Goal: Transaction & Acquisition: Book appointment/travel/reservation

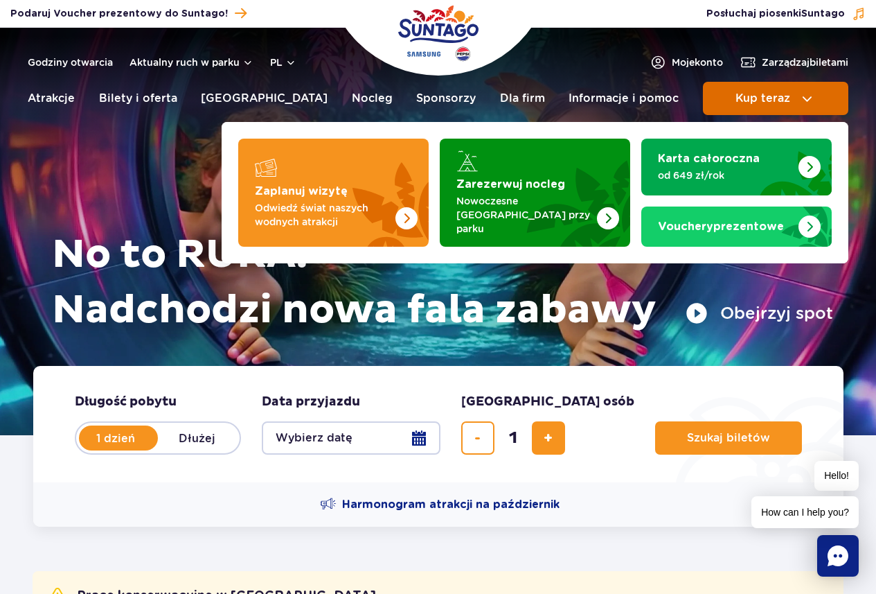
click at [764, 88] on button "Kup teraz" at bounding box center [776, 98] width 146 height 33
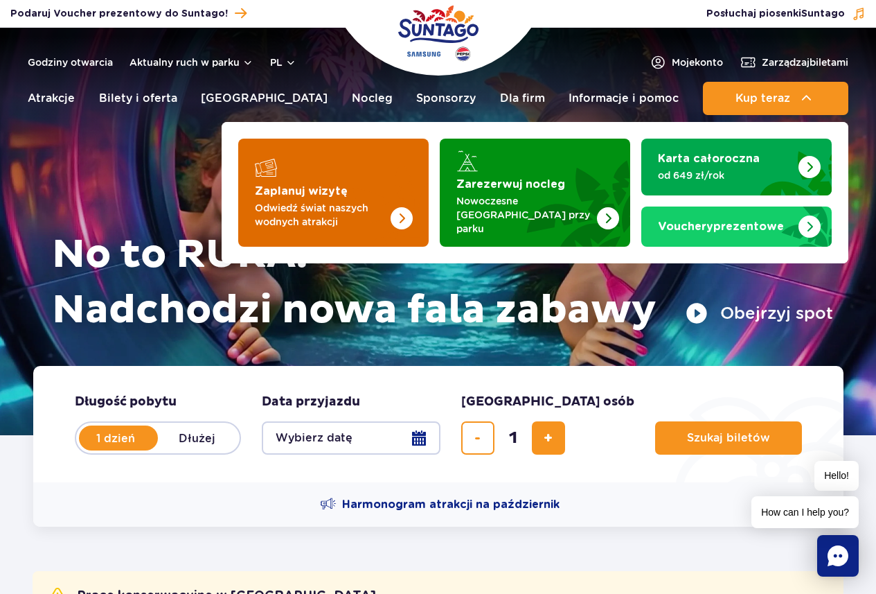
click at [344, 179] on img "Zaplanuj wizytę" at bounding box center [374, 193] width 110 height 108
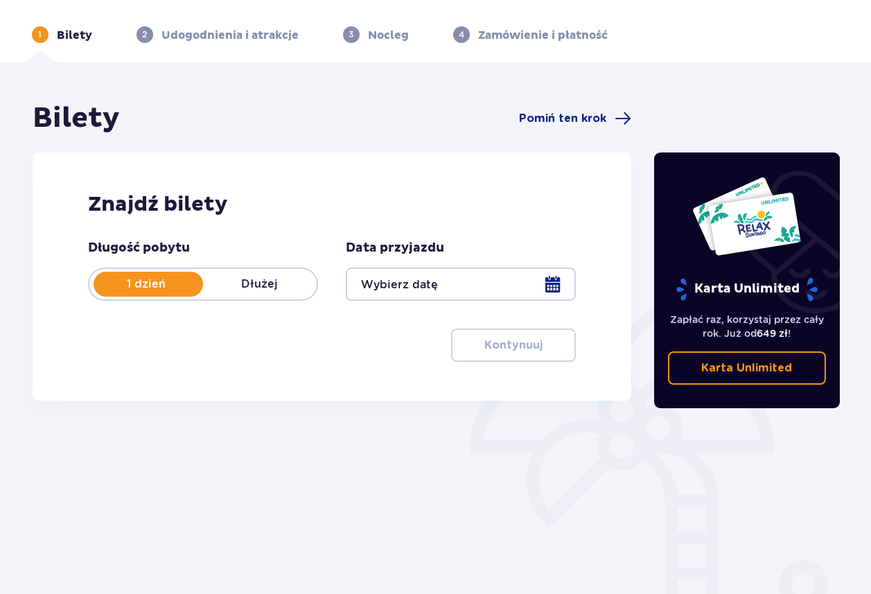
click at [437, 285] on div at bounding box center [461, 283] width 230 height 33
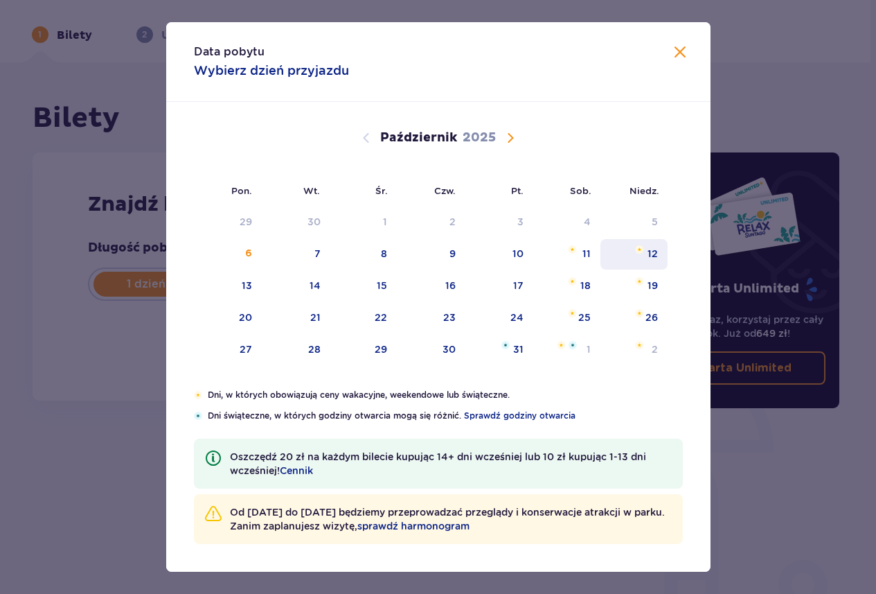
click at [649, 255] on div "12" at bounding box center [653, 254] width 10 height 14
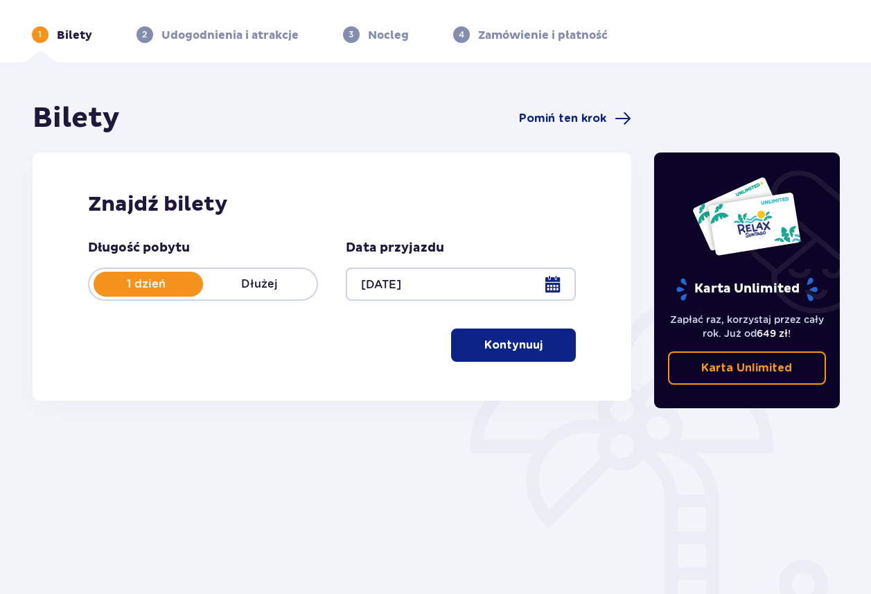
click at [471, 338] on button "Kontynuuj" at bounding box center [513, 344] width 125 height 33
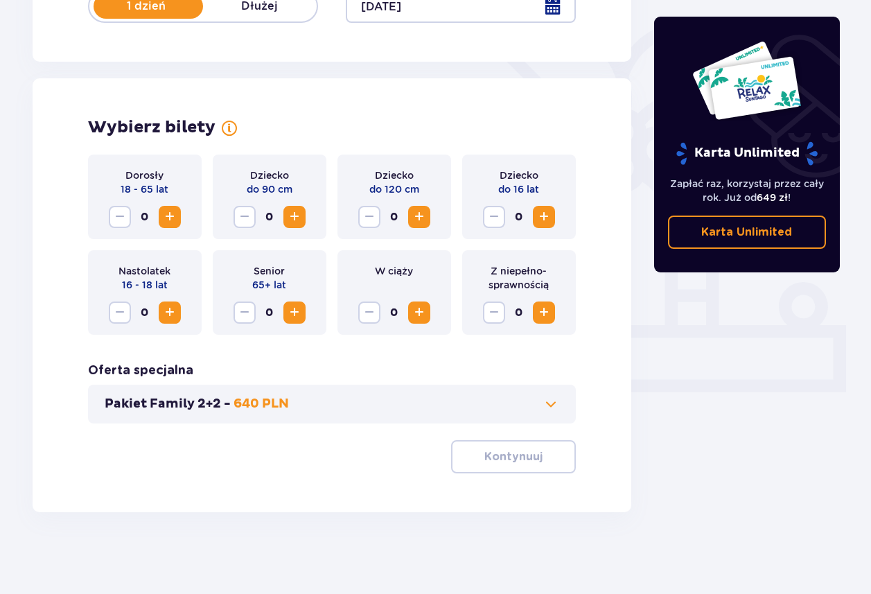
scroll to position [325, 0]
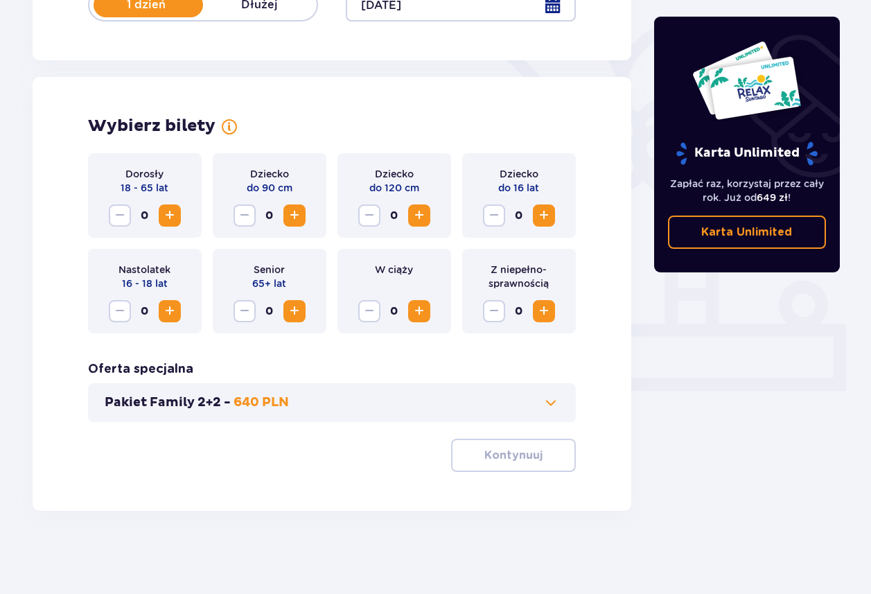
click at [165, 218] on span "Zwiększ" at bounding box center [169, 215] width 17 height 17
click at [527, 441] on button "Kontynuuj" at bounding box center [513, 455] width 125 height 33
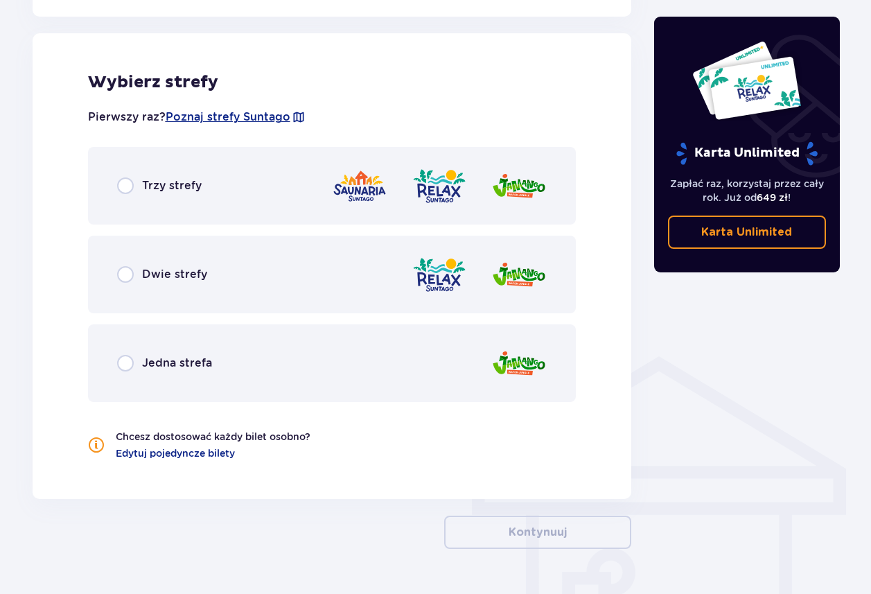
click at [360, 279] on div "Dwie strefy" at bounding box center [332, 275] width 488 height 78
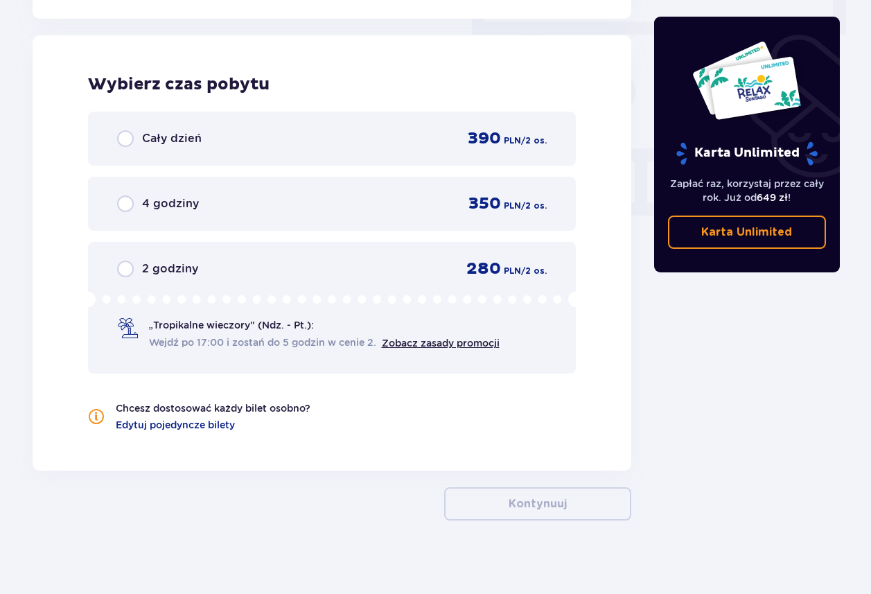
scroll to position [1251, 0]
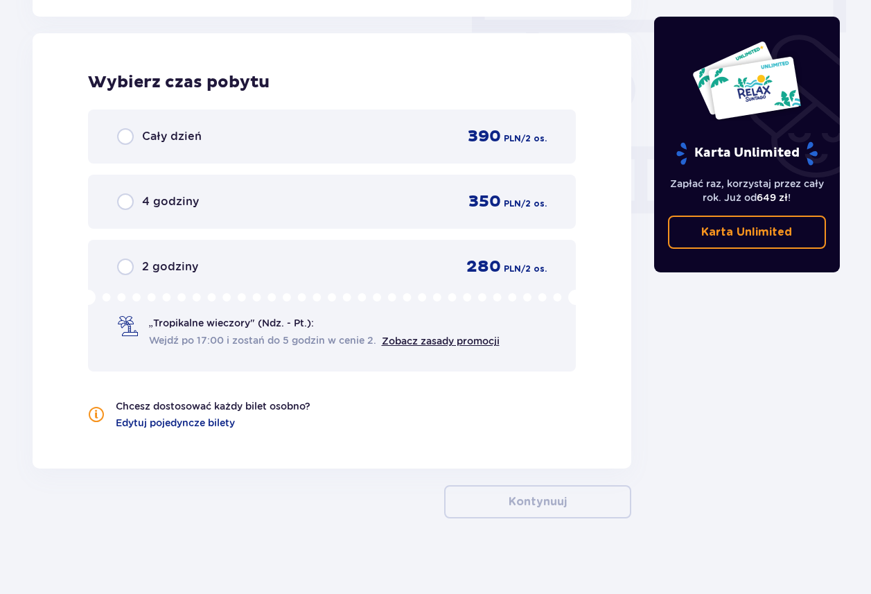
click at [374, 132] on div "Cały dzień 390 PLN / 2 os." at bounding box center [332, 136] width 430 height 21
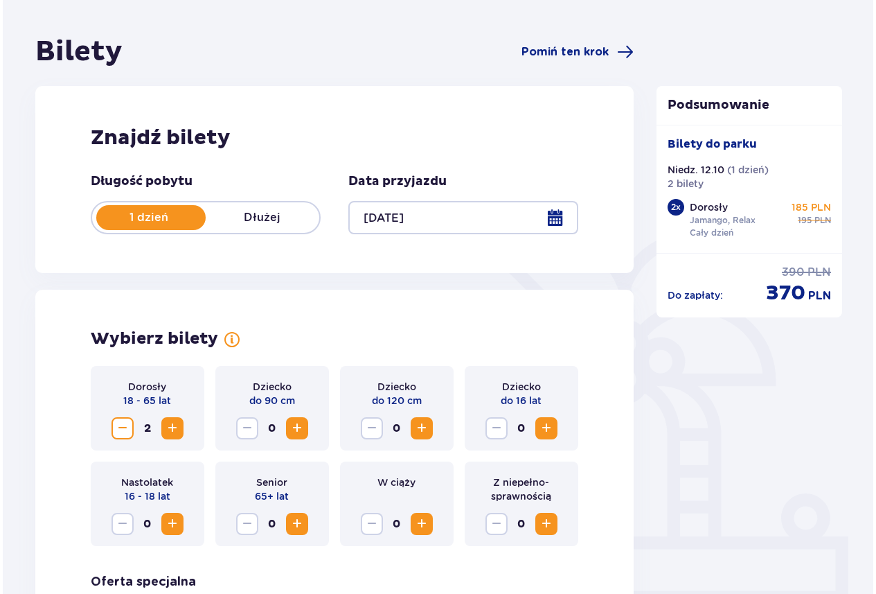
scroll to position [74, 0]
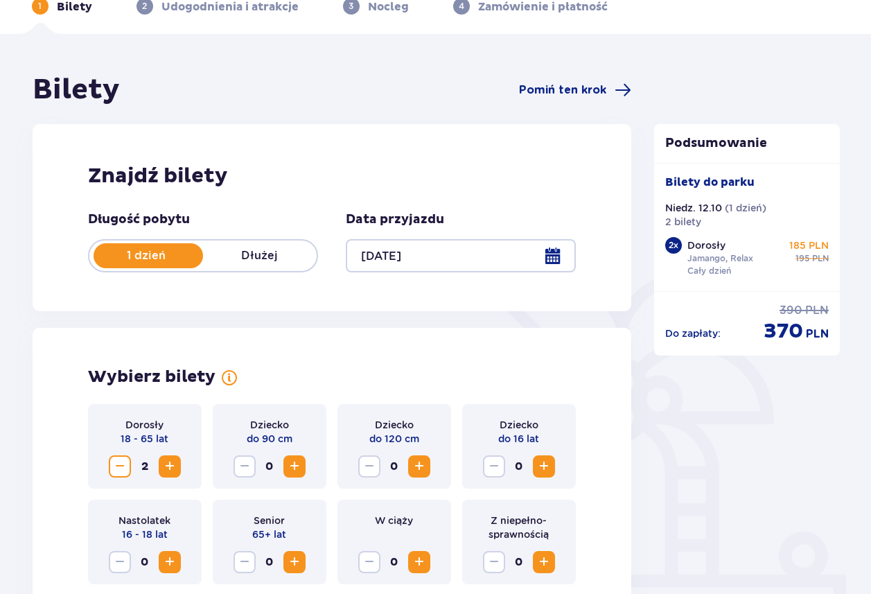
click at [558, 266] on div at bounding box center [461, 255] width 230 height 33
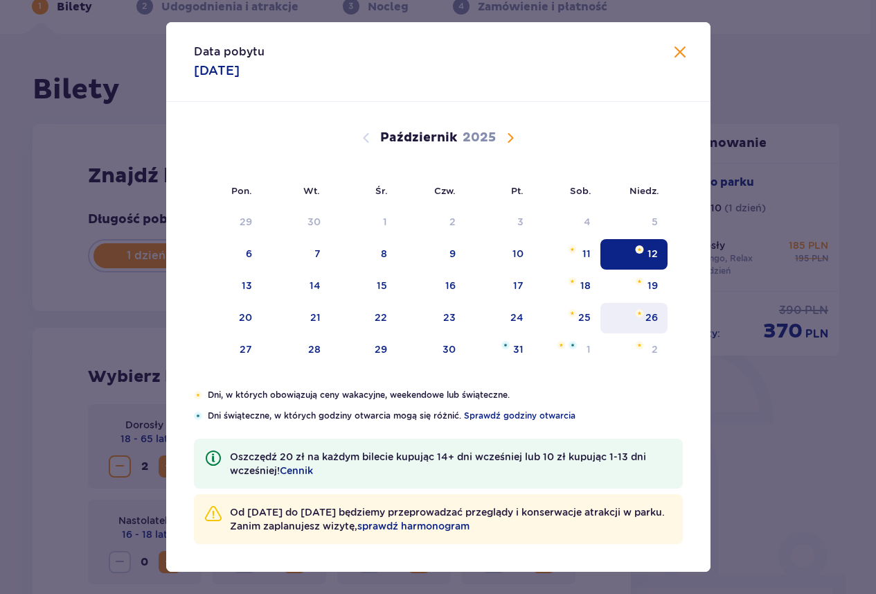
click at [634, 315] on div "26" at bounding box center [634, 318] width 67 height 30
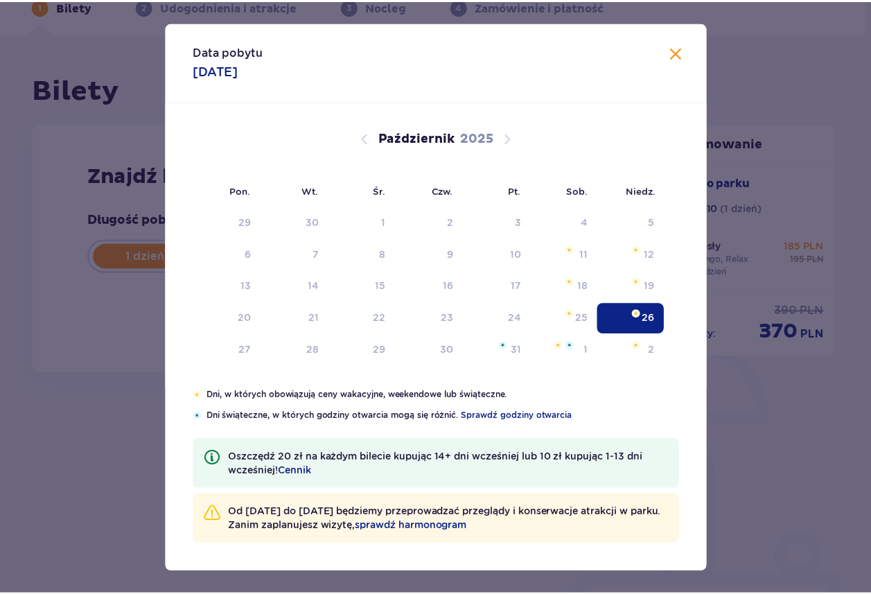
scroll to position [50, 0]
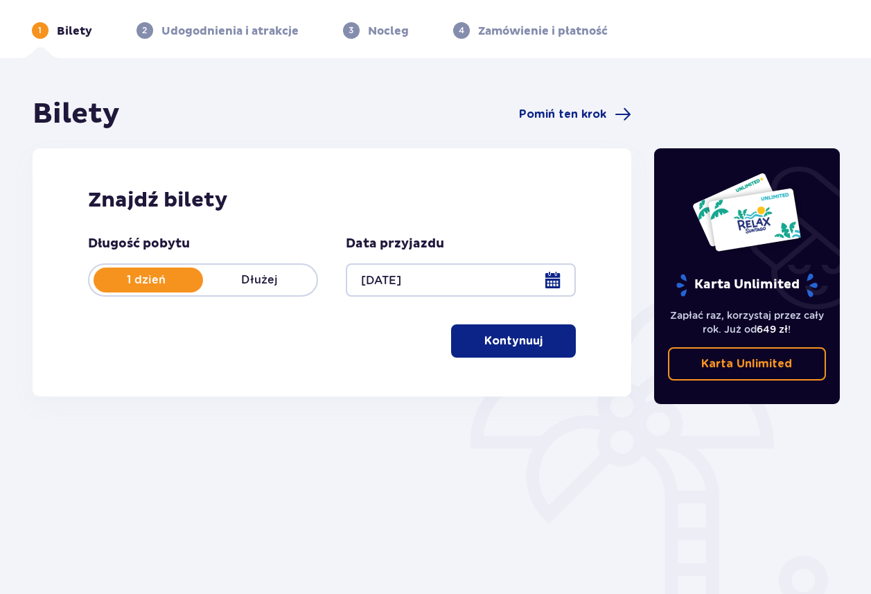
click at [499, 343] on p "Kontynuuj" at bounding box center [513, 340] width 58 height 15
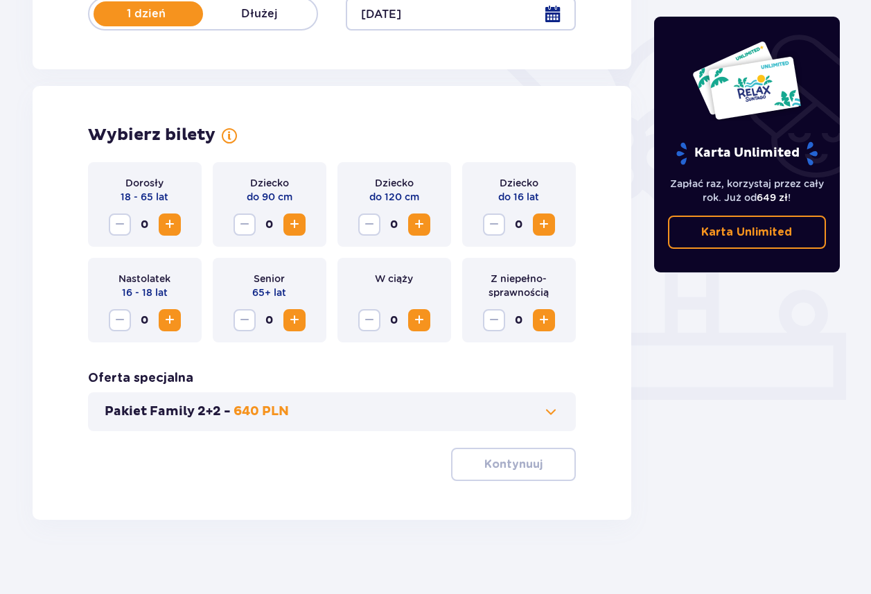
scroll to position [325, 0]
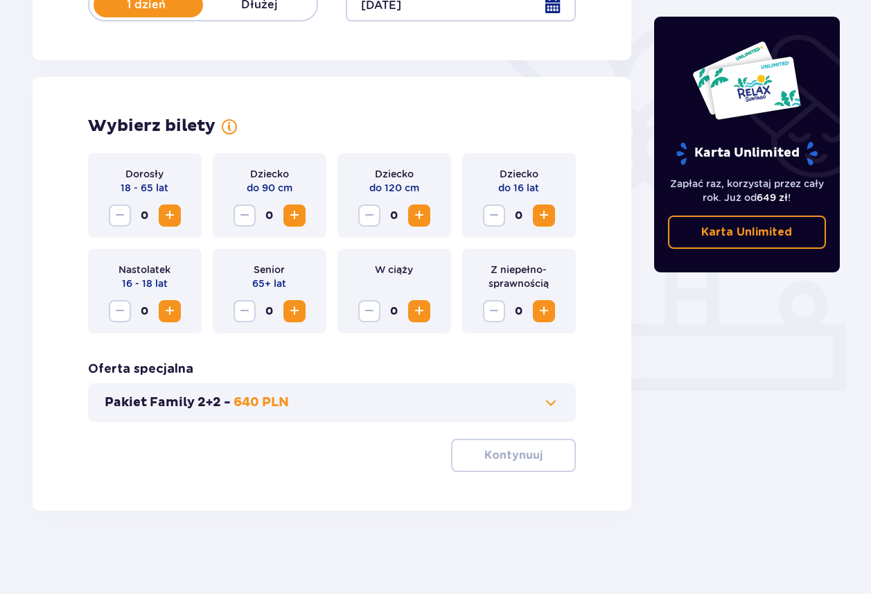
click at [174, 222] on span "Zwiększ" at bounding box center [169, 215] width 17 height 17
click at [511, 461] on p "Kontynuuj" at bounding box center [513, 455] width 58 height 15
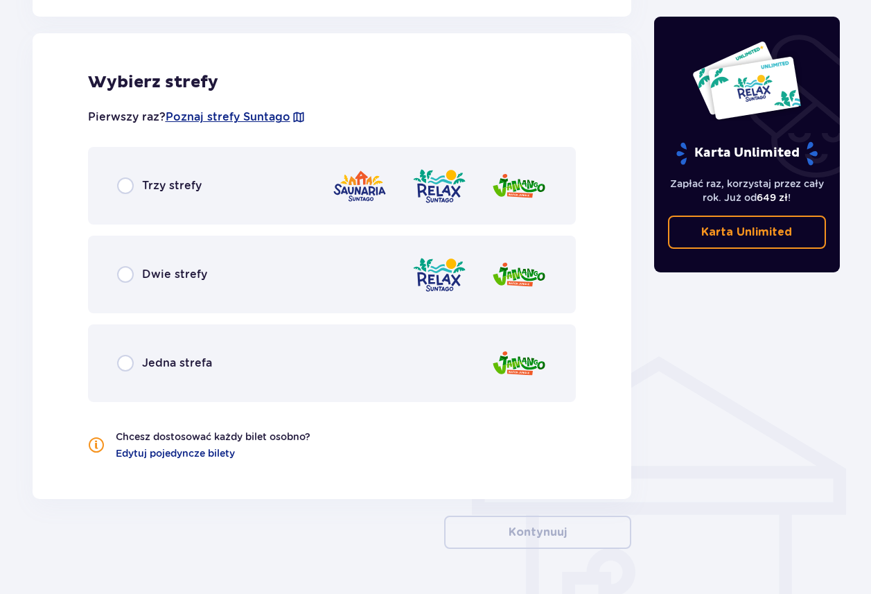
click at [406, 275] on div "Dwie strefy" at bounding box center [332, 275] width 488 height 78
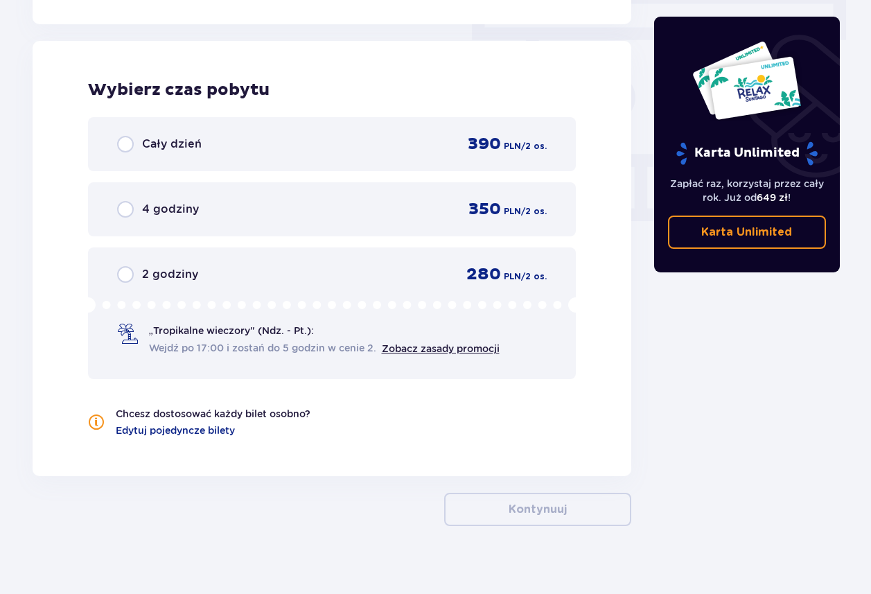
scroll to position [1251, 0]
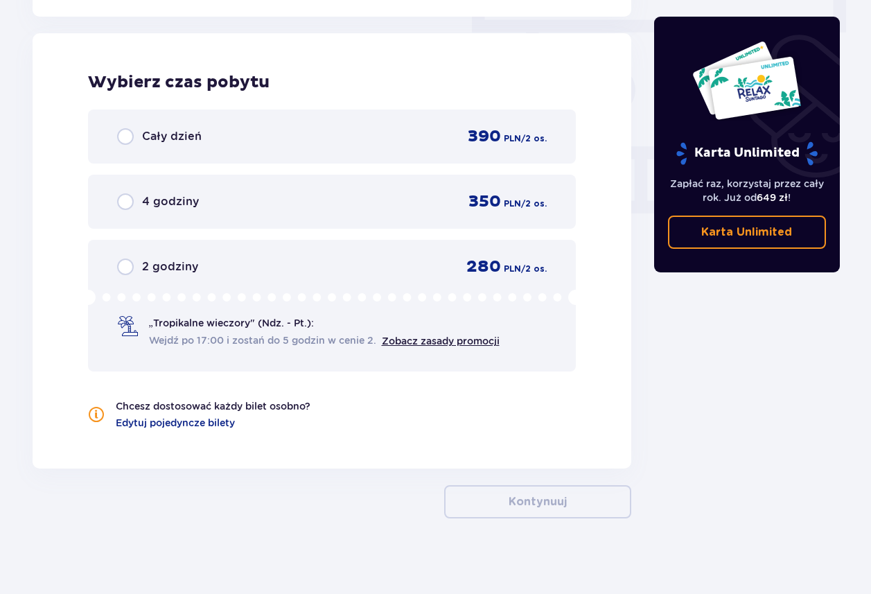
click at [409, 132] on div "Cały dzień 390 PLN / 2 os." at bounding box center [332, 136] width 430 height 21
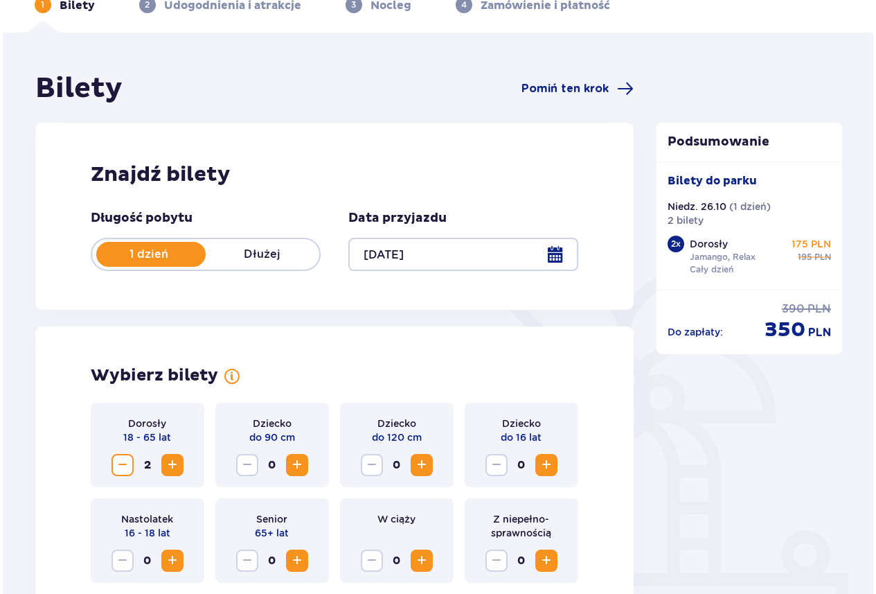
scroll to position [68, 0]
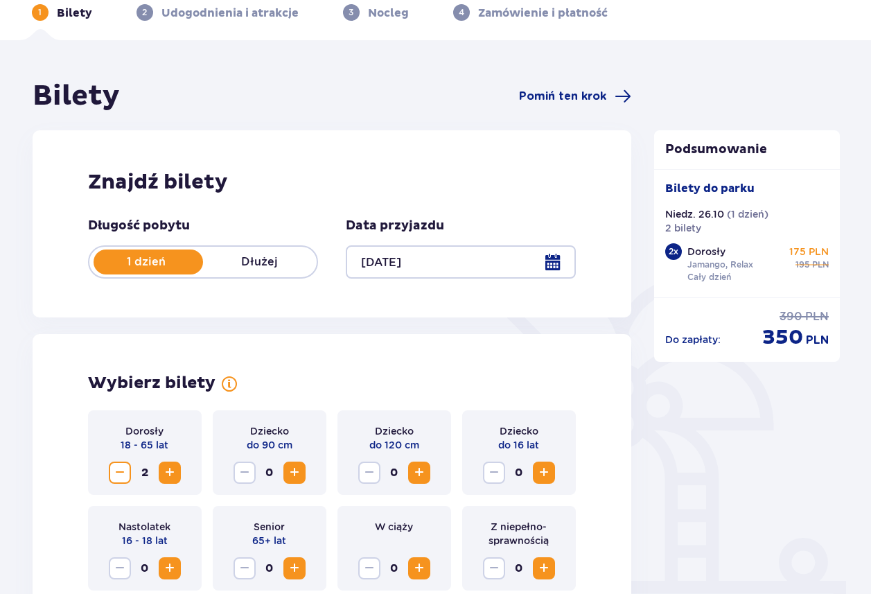
click at [554, 255] on div at bounding box center [461, 261] width 230 height 33
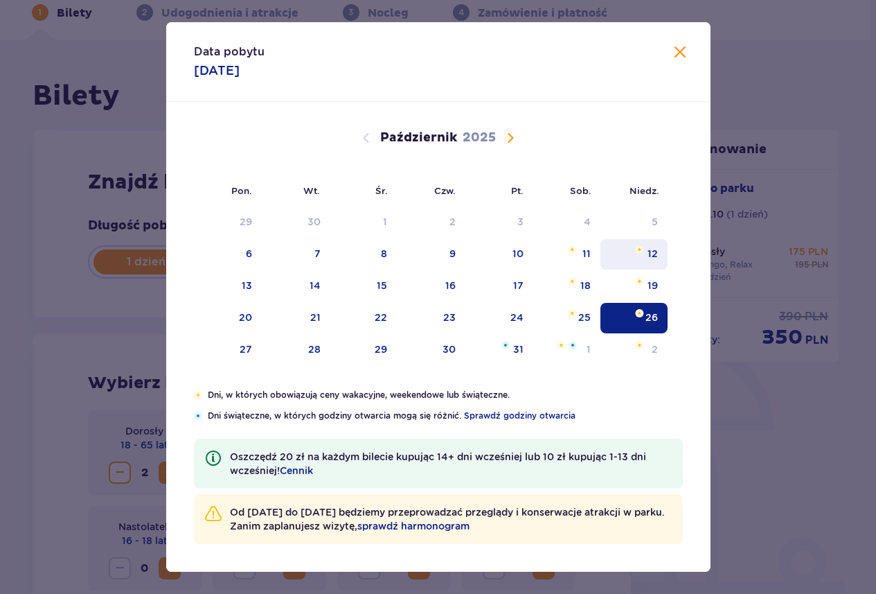
click at [628, 260] on div "12" at bounding box center [634, 254] width 67 height 30
type input "12.10.25"
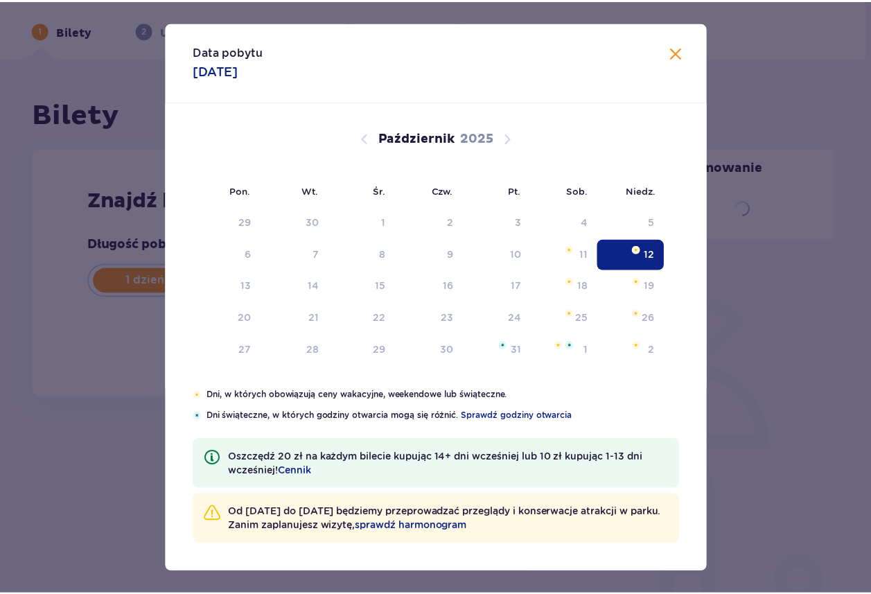
scroll to position [50, 0]
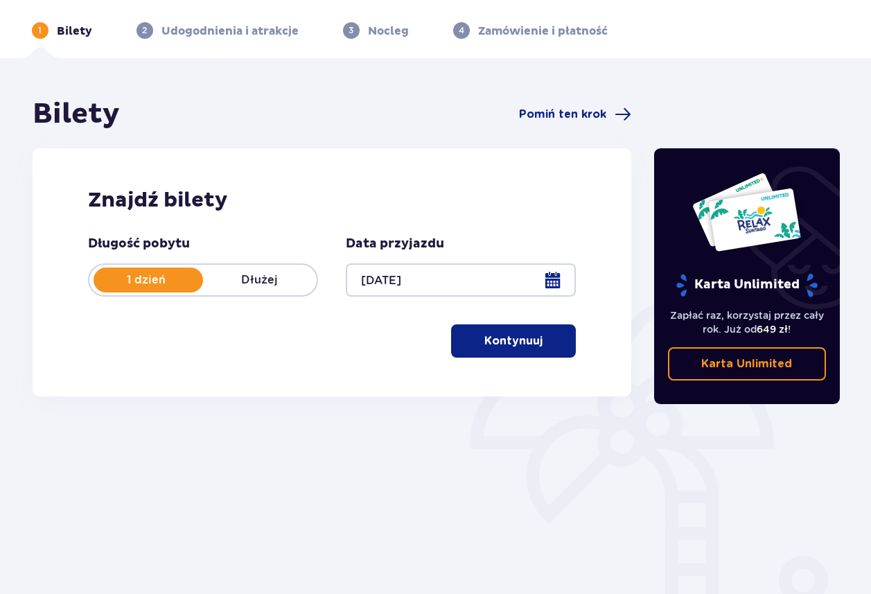
click at [516, 349] on button "Kontynuuj" at bounding box center [513, 340] width 125 height 33
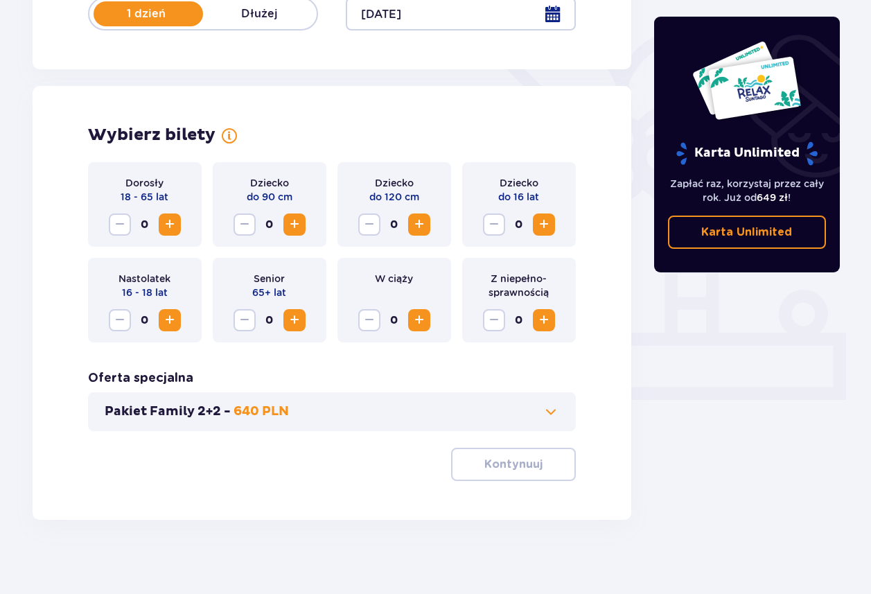
scroll to position [325, 0]
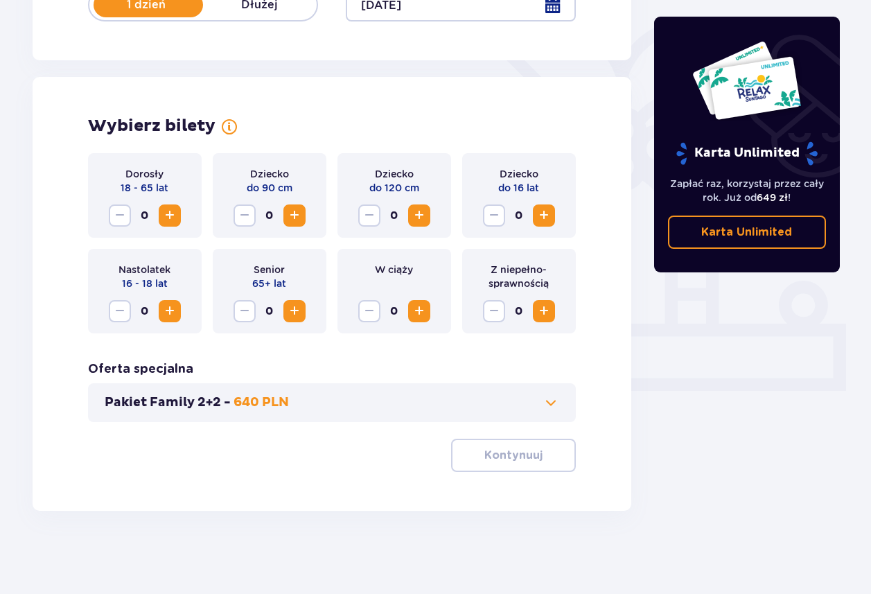
click at [173, 217] on span "Zwiększ" at bounding box center [169, 215] width 17 height 17
click at [493, 473] on div "Wybierz bilety Dorosły 18 - 65 lat 2 Dziecko do 90 cm 0 Dziecko do 120 cm 0 Dzi…" at bounding box center [332, 294] width 599 height 434
click at [506, 456] on p "Kontynuuj" at bounding box center [513, 455] width 58 height 15
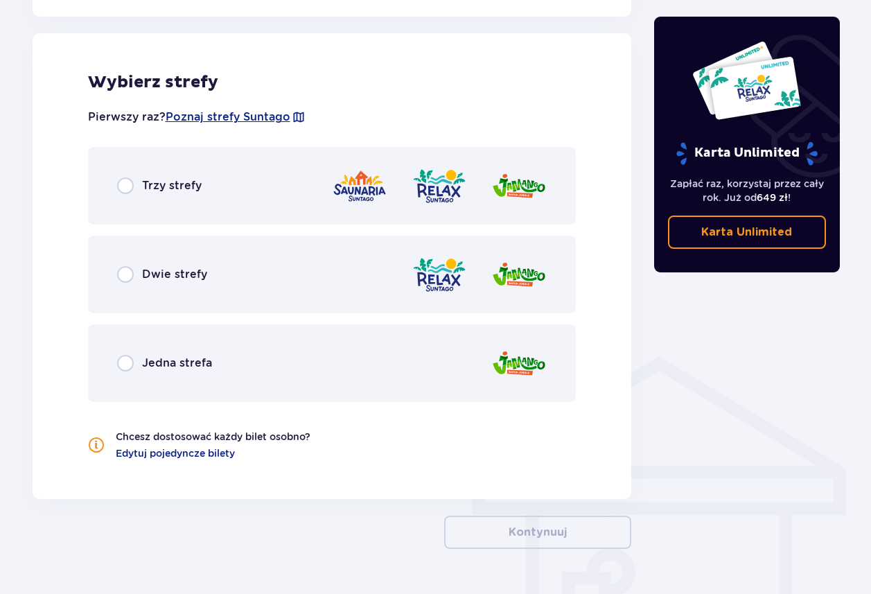
click at [458, 251] on div "Dwie strefy" at bounding box center [332, 275] width 488 height 78
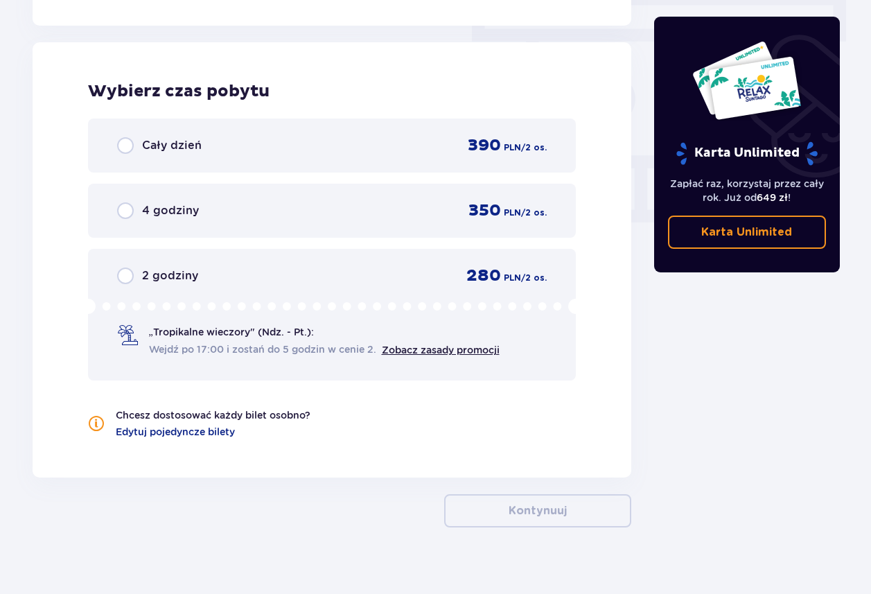
scroll to position [1251, 0]
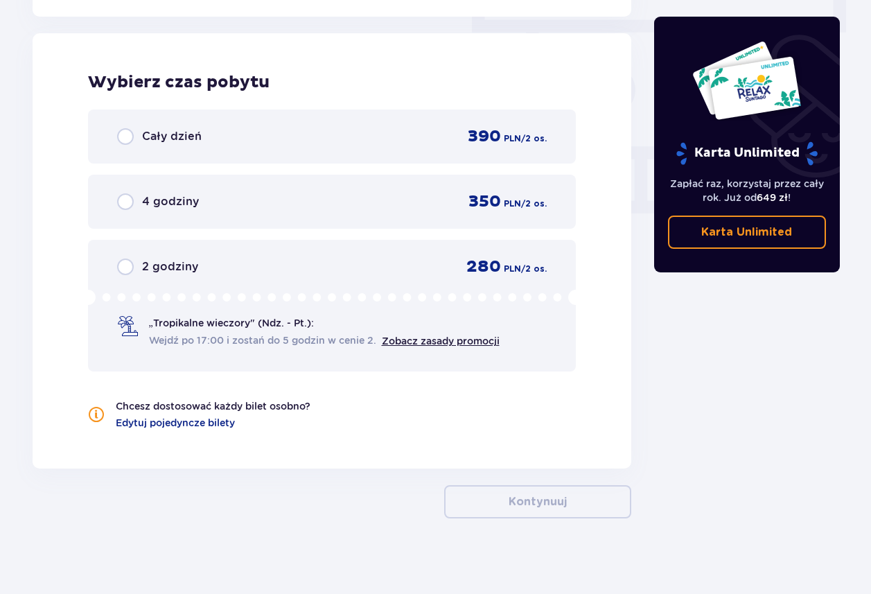
click at [456, 138] on div "390 PLN / 2 os." at bounding box center [499, 136] width 96 height 21
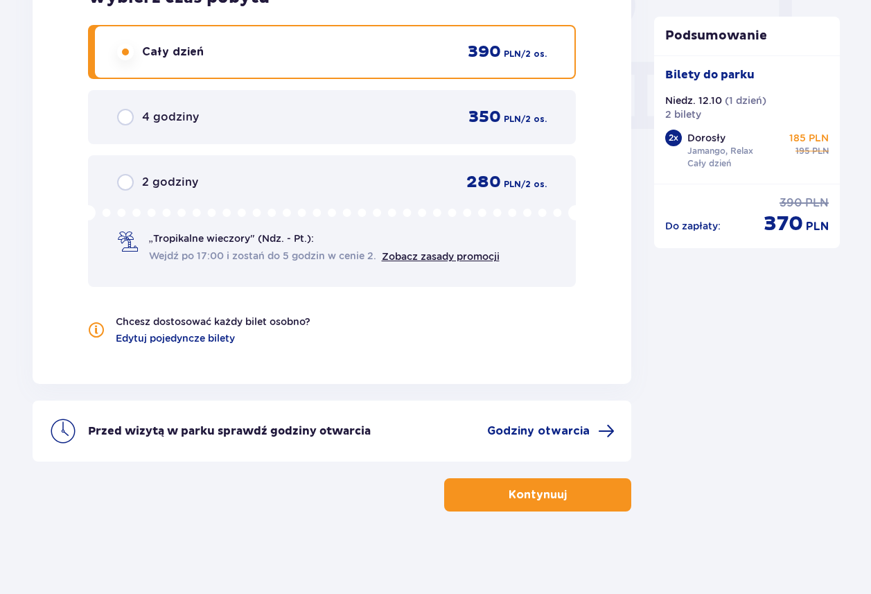
scroll to position [1337, 0]
click at [557, 492] on button "Kontynuuj" at bounding box center [537, 493] width 187 height 33
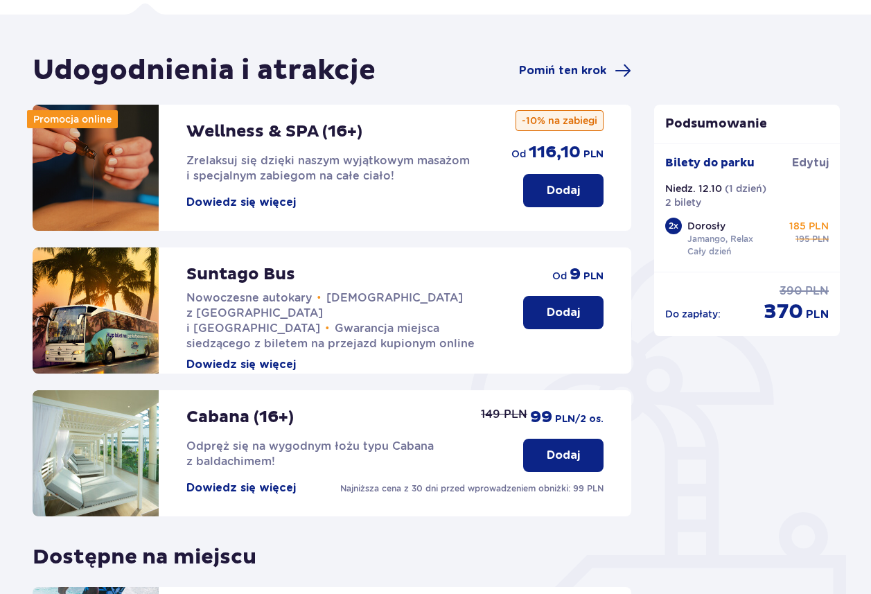
click at [543, 322] on button "Dodaj" at bounding box center [563, 312] width 80 height 33
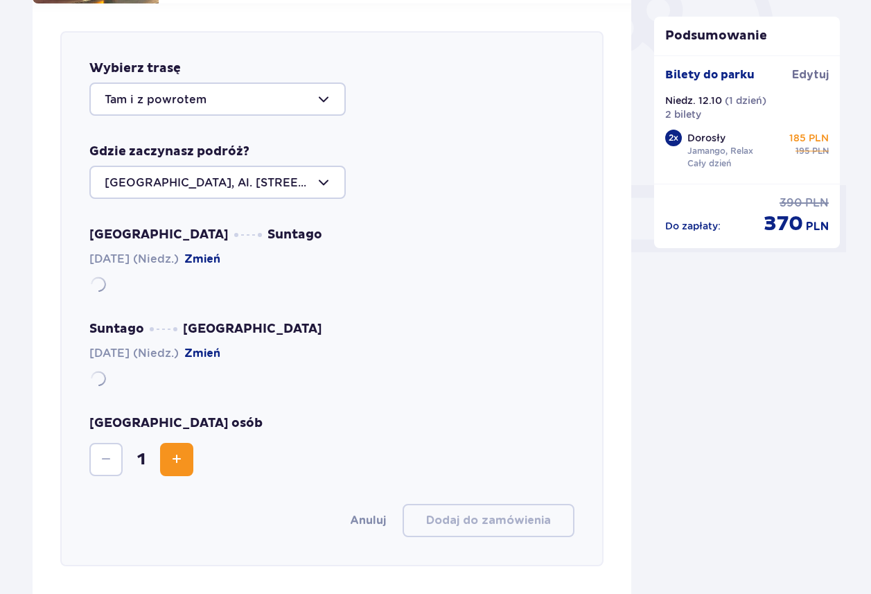
scroll to position [478, 0]
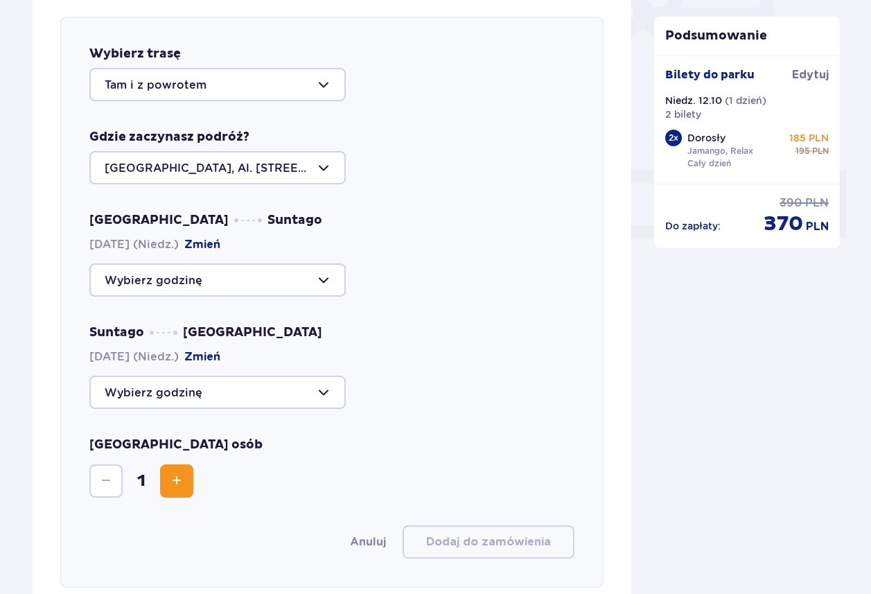
click at [283, 174] on div at bounding box center [217, 167] width 256 height 33
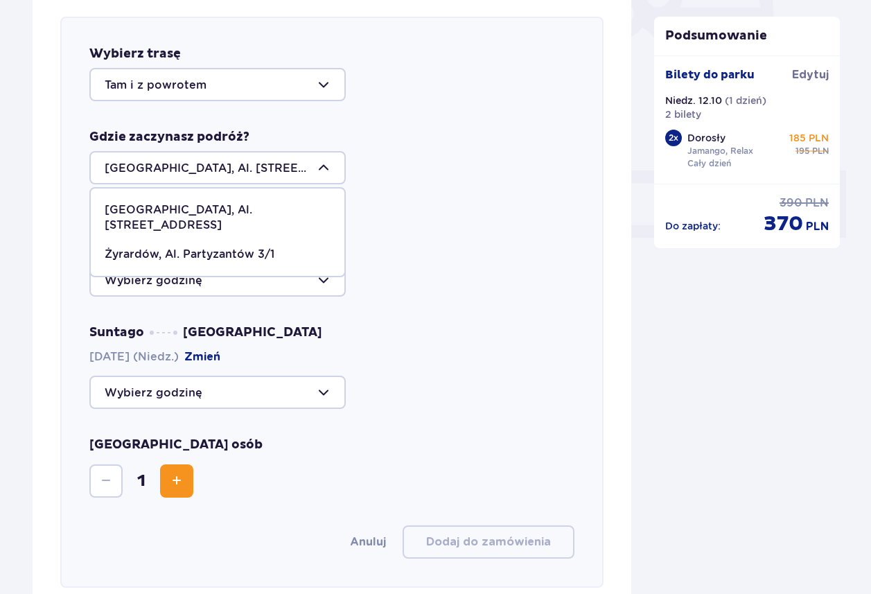
click at [283, 174] on div at bounding box center [217, 167] width 256 height 33
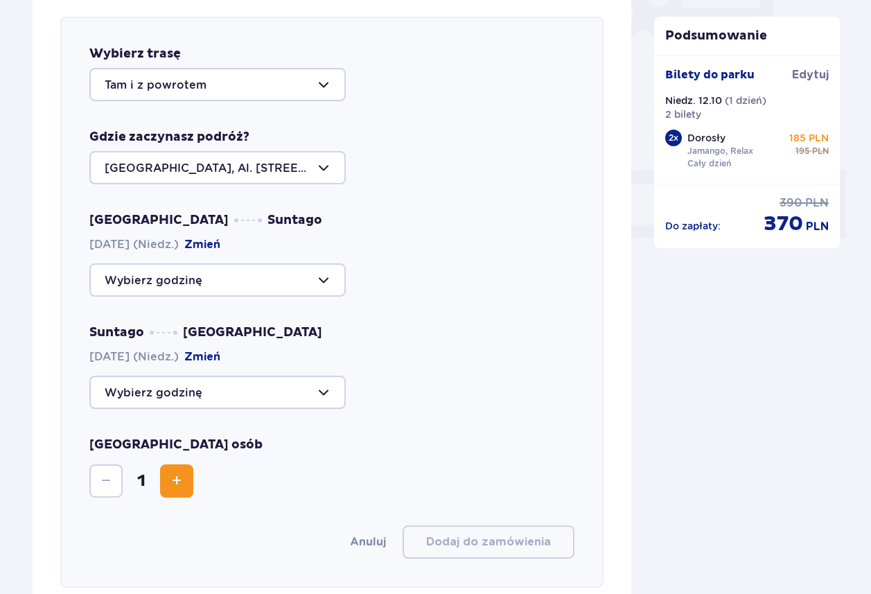
click at [299, 283] on div at bounding box center [217, 279] width 256 height 33
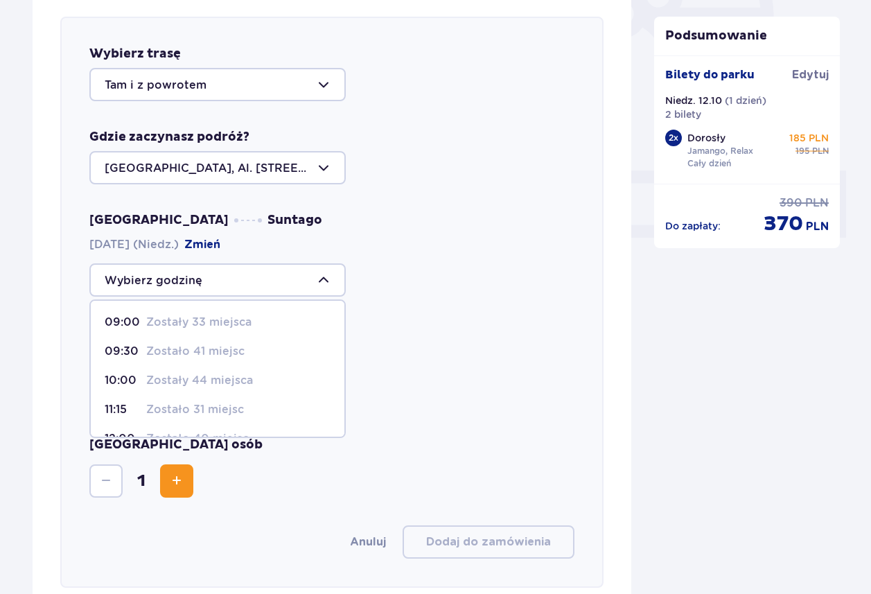
click at [241, 325] on p "Zostały 33 miejsca" at bounding box center [198, 322] width 105 height 15
type input "09:00"
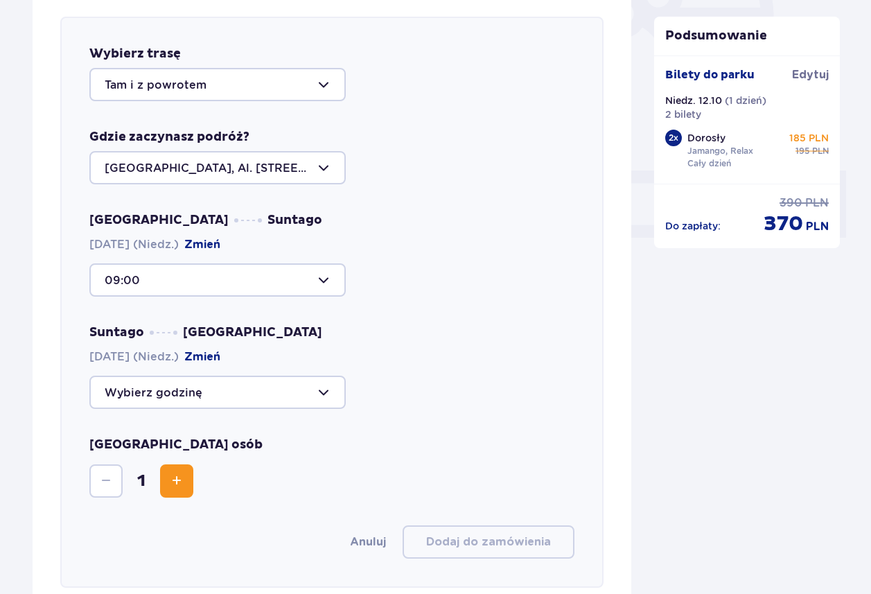
click at [226, 394] on div at bounding box center [217, 392] width 256 height 33
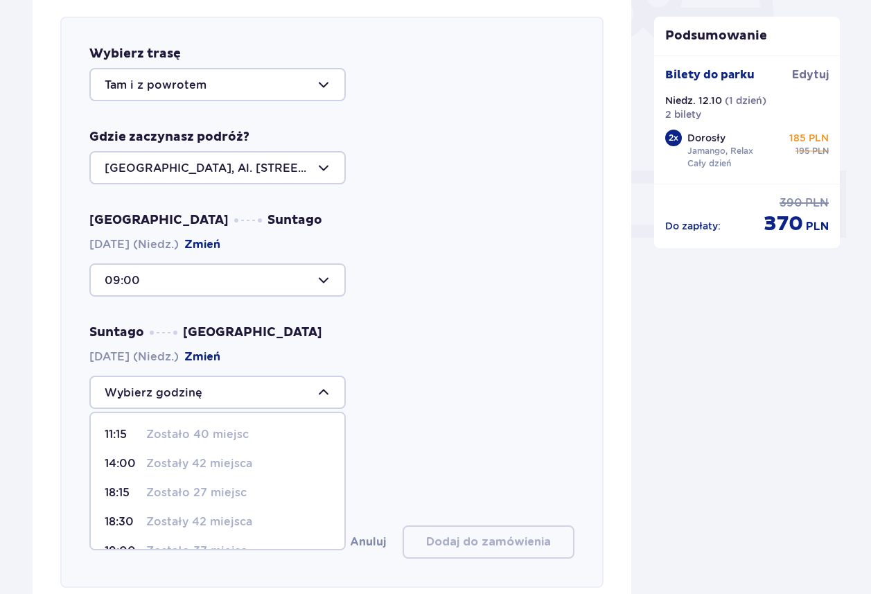
scroll to position [82, 0]
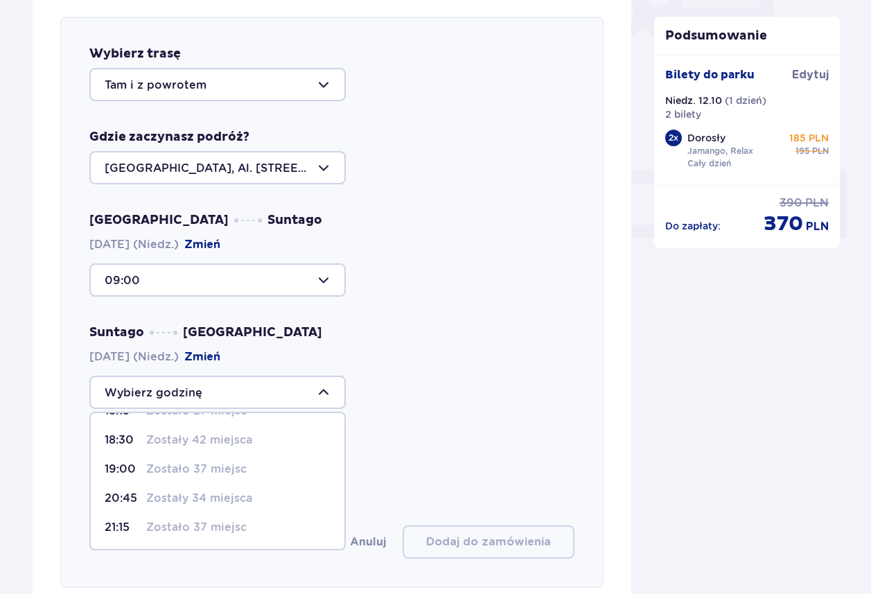
click at [243, 500] on p "Zostały 34 miejsca" at bounding box center [199, 498] width 106 height 15
type input "20:45"
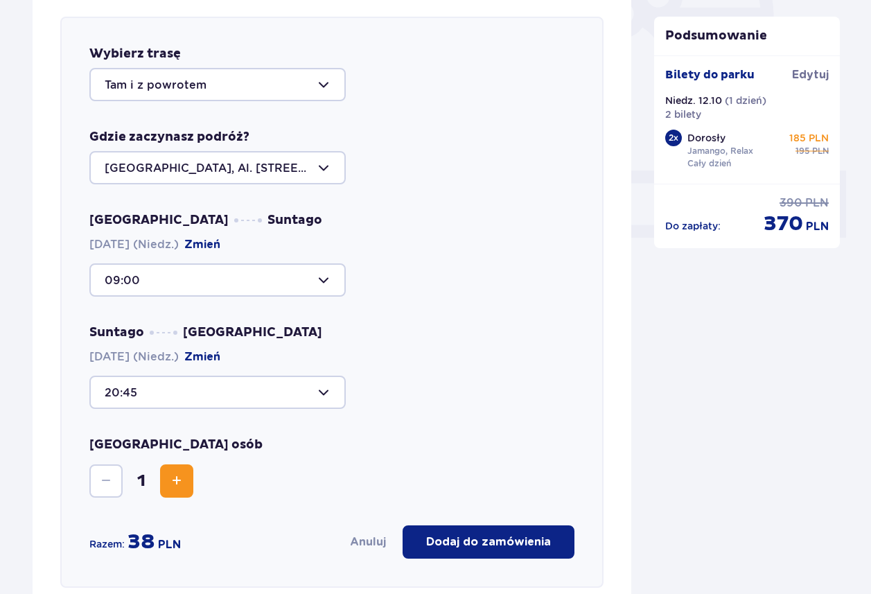
click at [184, 486] on span "Zwiększ" at bounding box center [176, 481] width 17 height 17
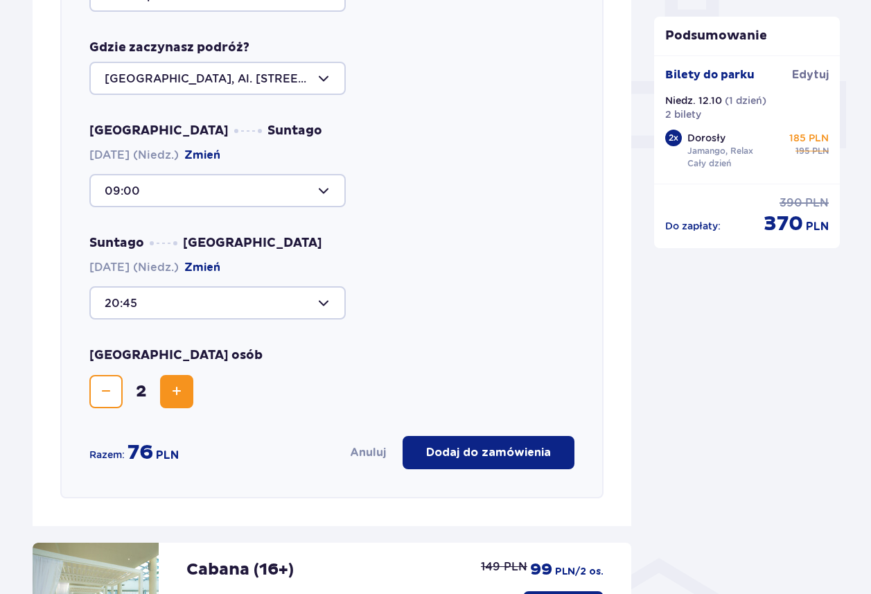
scroll to position [563, 0]
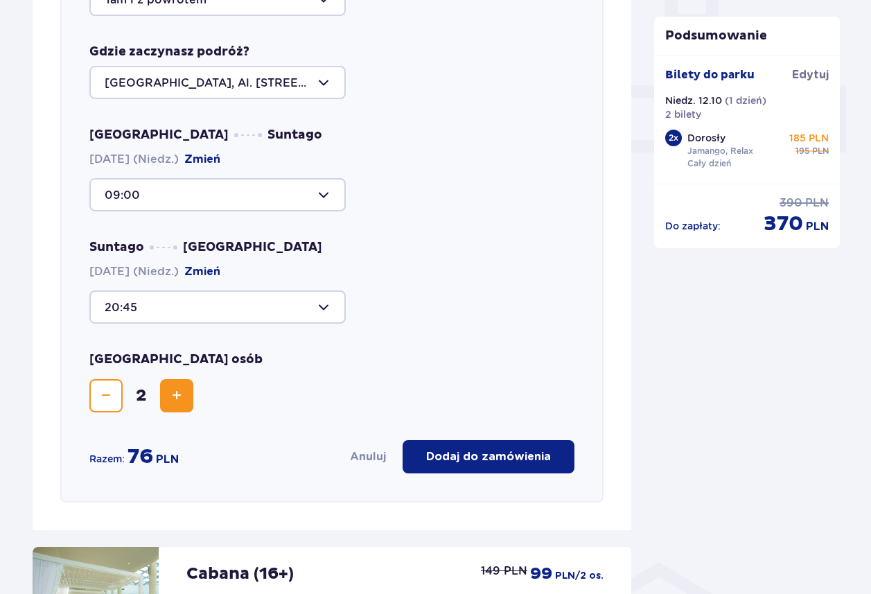
click at [112, 396] on span "Zmniejsz" at bounding box center [106, 395] width 17 height 17
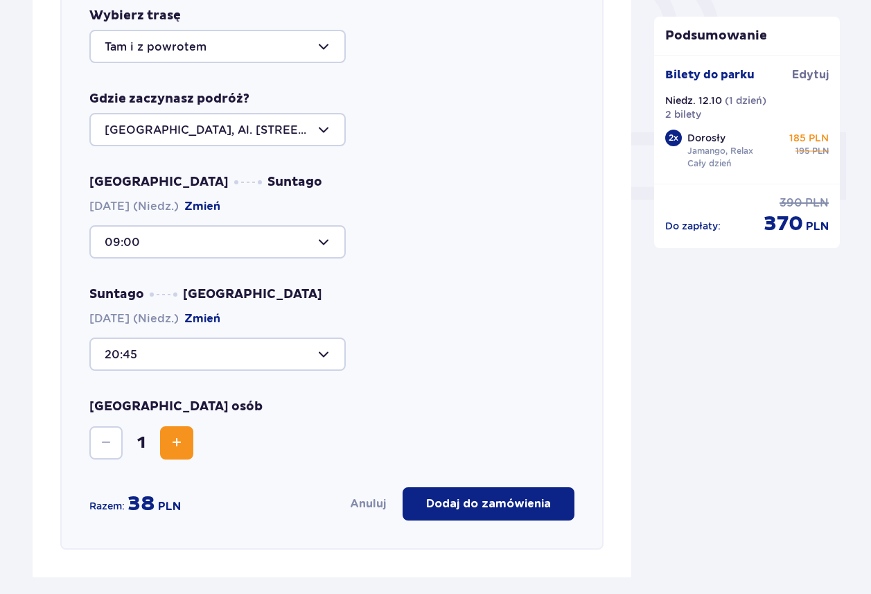
scroll to position [519, 0]
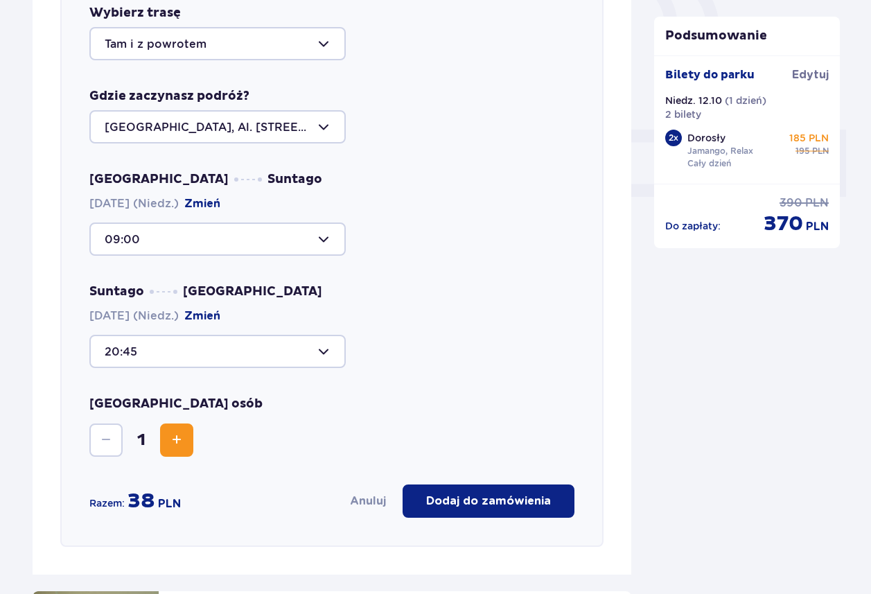
click at [164, 438] on button "Zwiększ" at bounding box center [176, 439] width 33 height 33
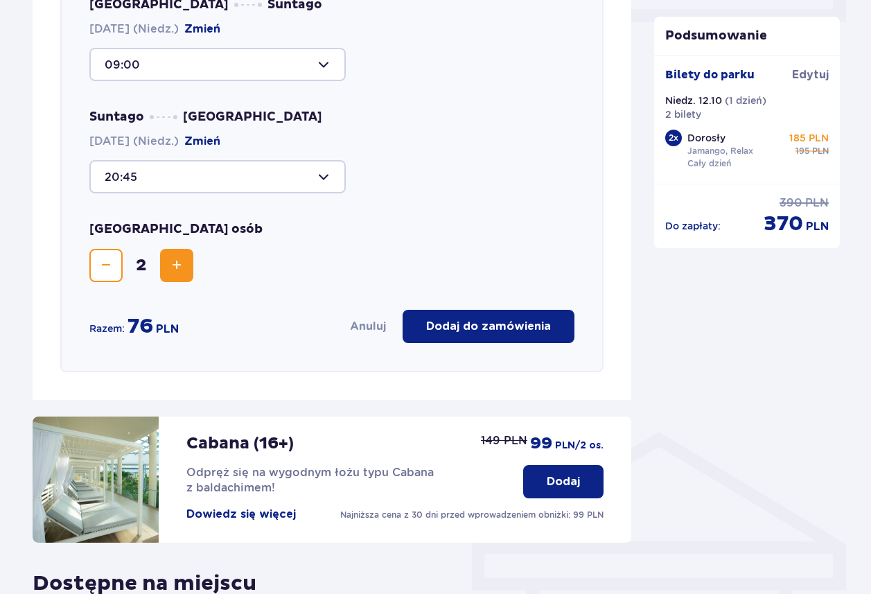
scroll to position [682, 0]
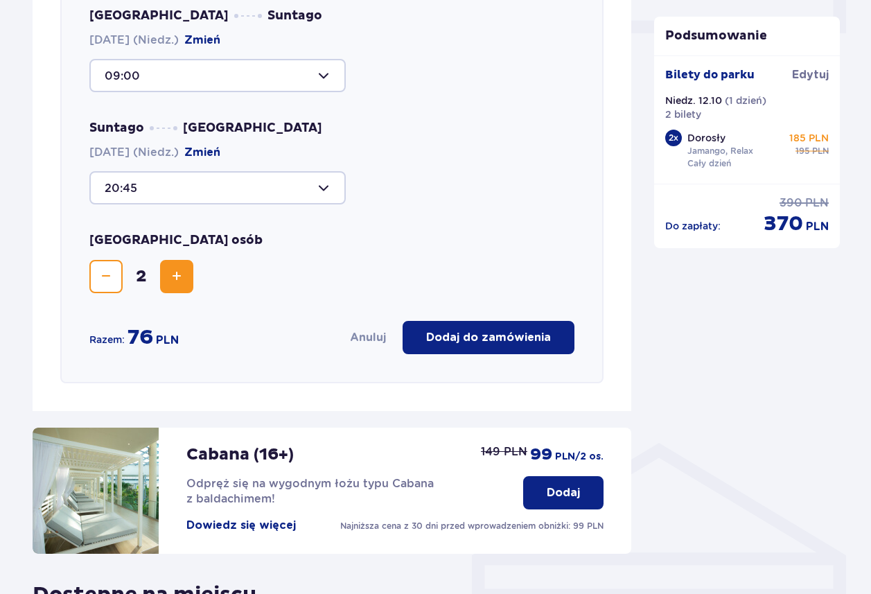
click at [469, 342] on p "Dodaj do zamówienia" at bounding box center [488, 337] width 125 height 15
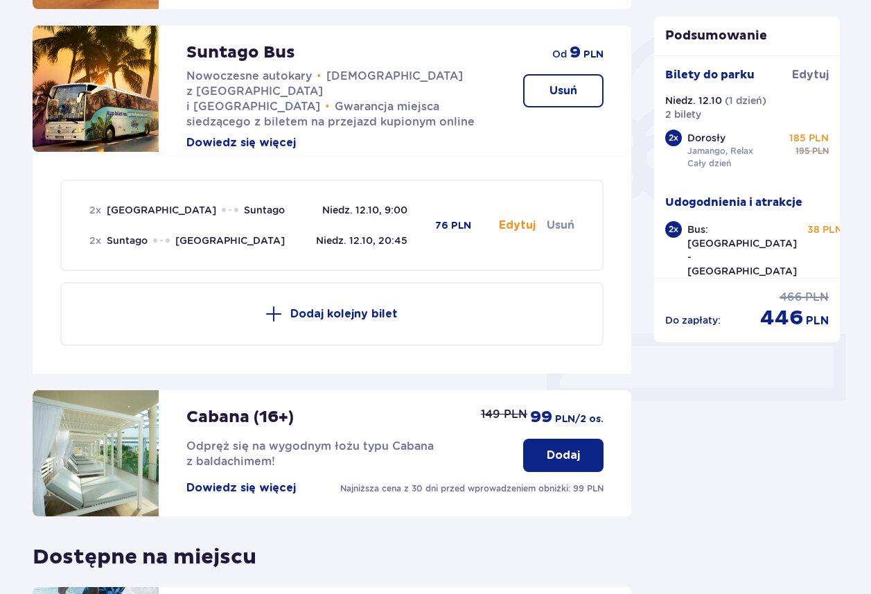
scroll to position [0, 0]
